Goal: Task Accomplishment & Management: Manage account settings

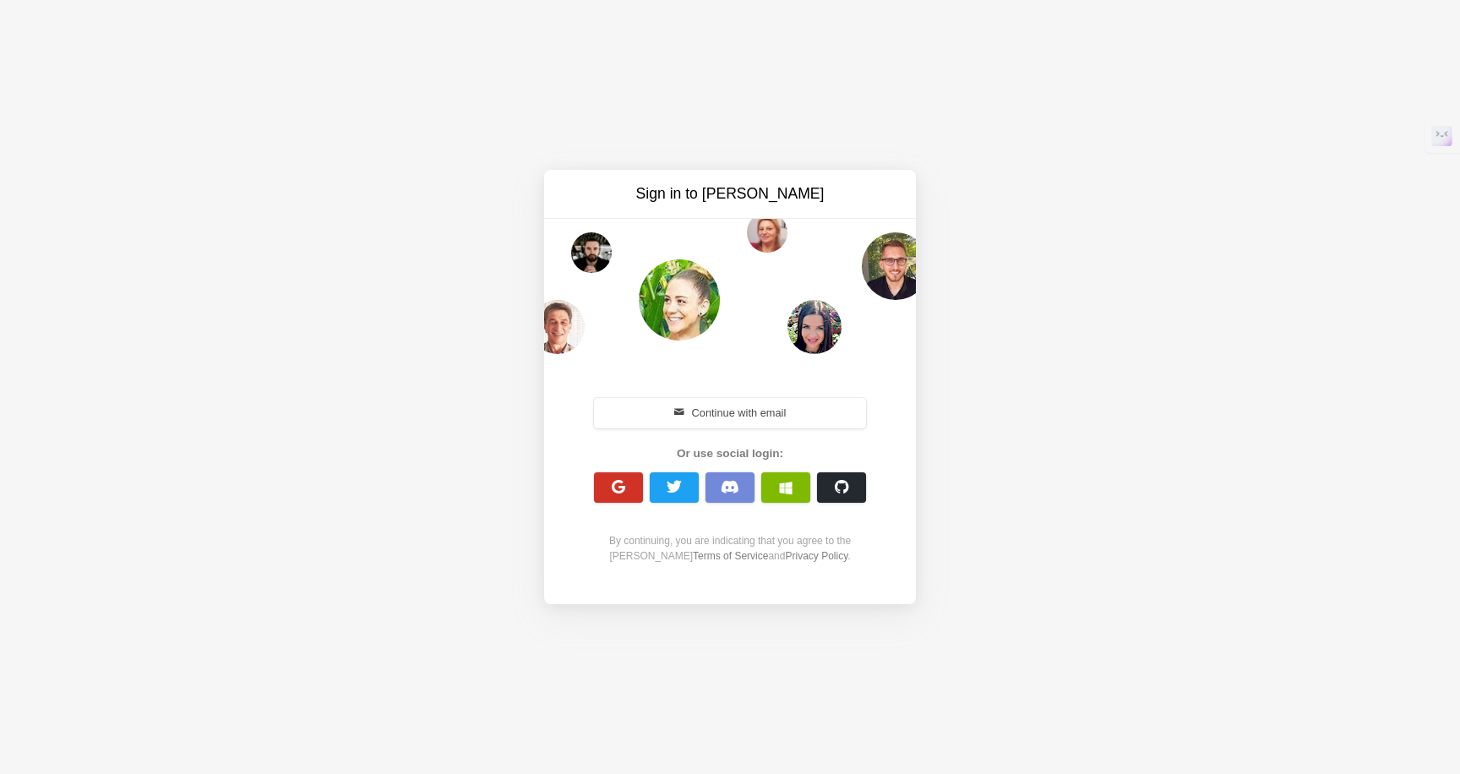
click at [615, 488] on span "button" at bounding box center [619, 487] width 16 height 16
click at [758, 412] on button "Continue with email" at bounding box center [730, 413] width 272 height 30
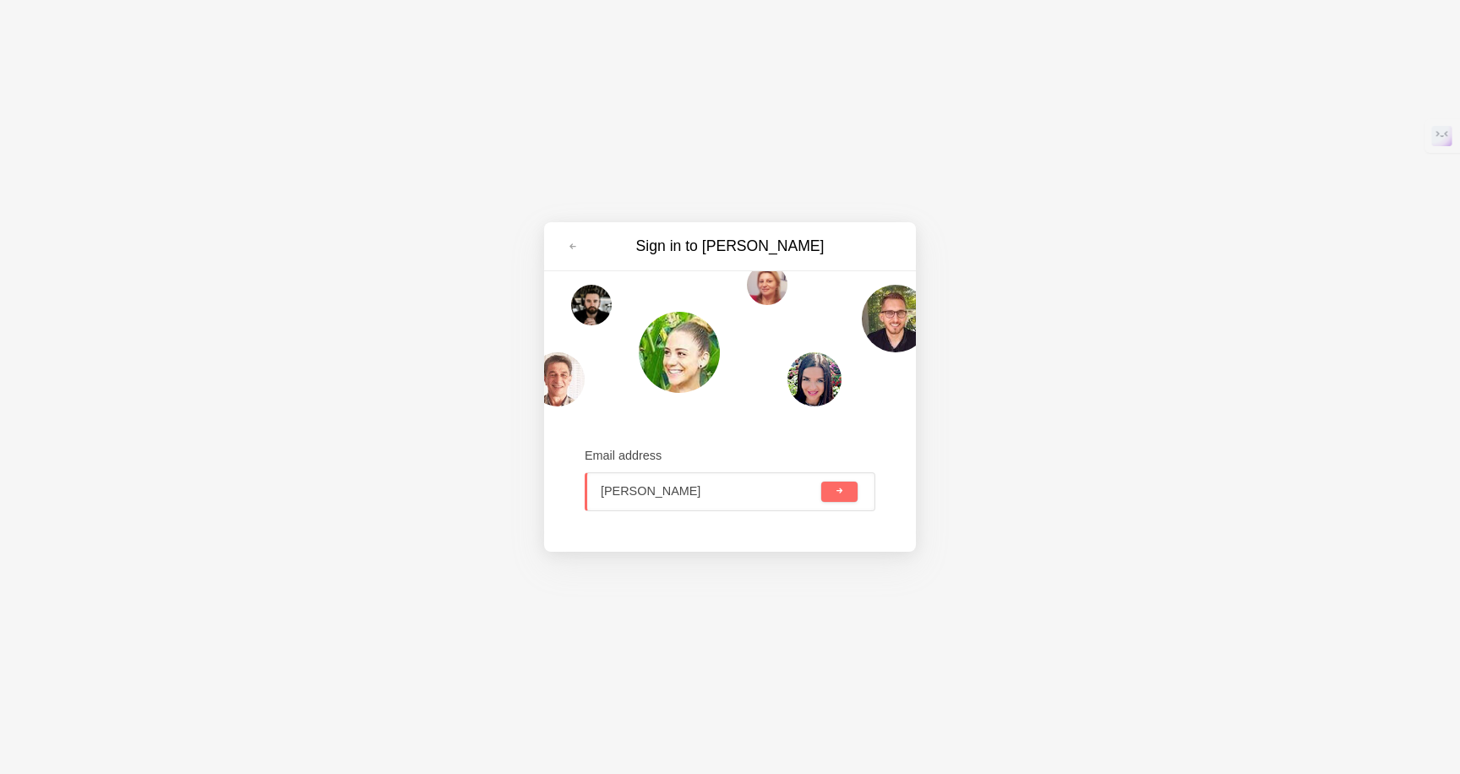
type input "diana@virtual"
